Goal: Complete application form

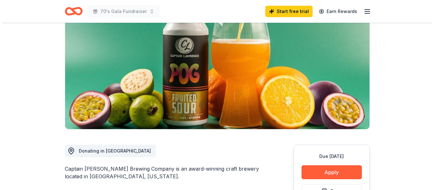
scroll to position [127, 0]
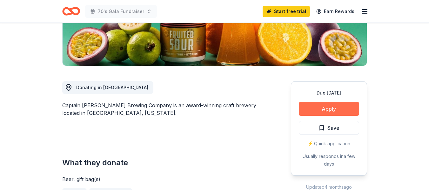
click at [327, 103] on button "Apply" at bounding box center [329, 109] width 60 height 14
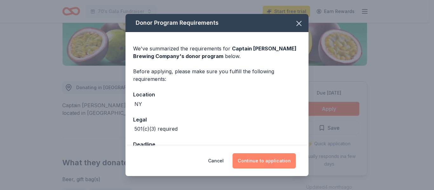
click at [273, 160] on button "Continue to application" at bounding box center [263, 160] width 63 height 15
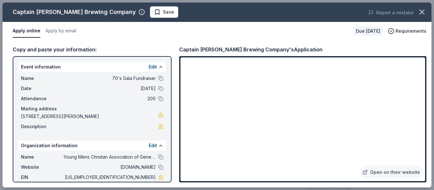
click at [166, 28] on div "Apply online Apply by email" at bounding box center [180, 30] width 335 height 13
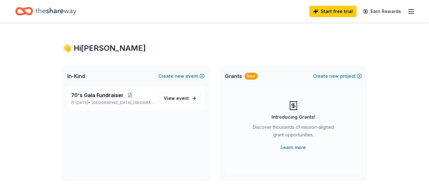
scroll to position [159, 0]
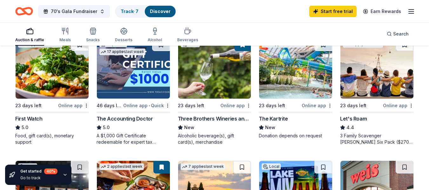
scroll to position [318, 0]
click at [212, 59] on img at bounding box center [214, 68] width 73 height 60
click at [277, 73] on img at bounding box center [295, 68] width 73 height 60
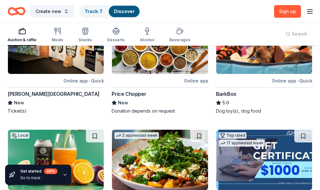
scroll to position [299, 0]
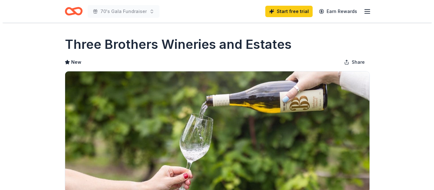
scroll to position [159, 0]
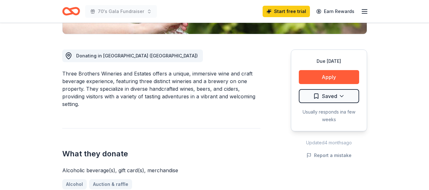
click at [332, 74] on button "Apply" at bounding box center [329, 77] width 60 height 14
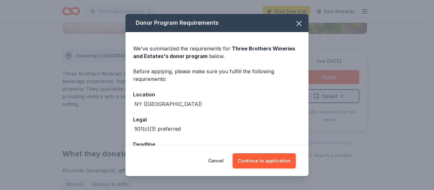
scroll to position [21, 0]
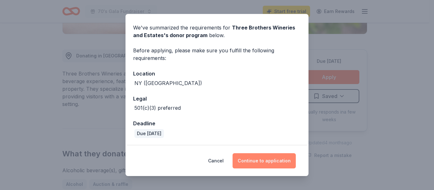
click at [250, 158] on button "Continue to application" at bounding box center [263, 160] width 63 height 15
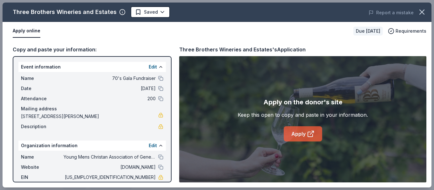
click at [305, 136] on link "Apply" at bounding box center [303, 133] width 38 height 15
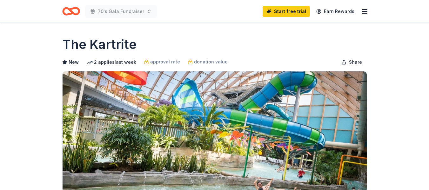
scroll to position [95, 0]
